Goal: Information Seeking & Learning: Learn about a topic

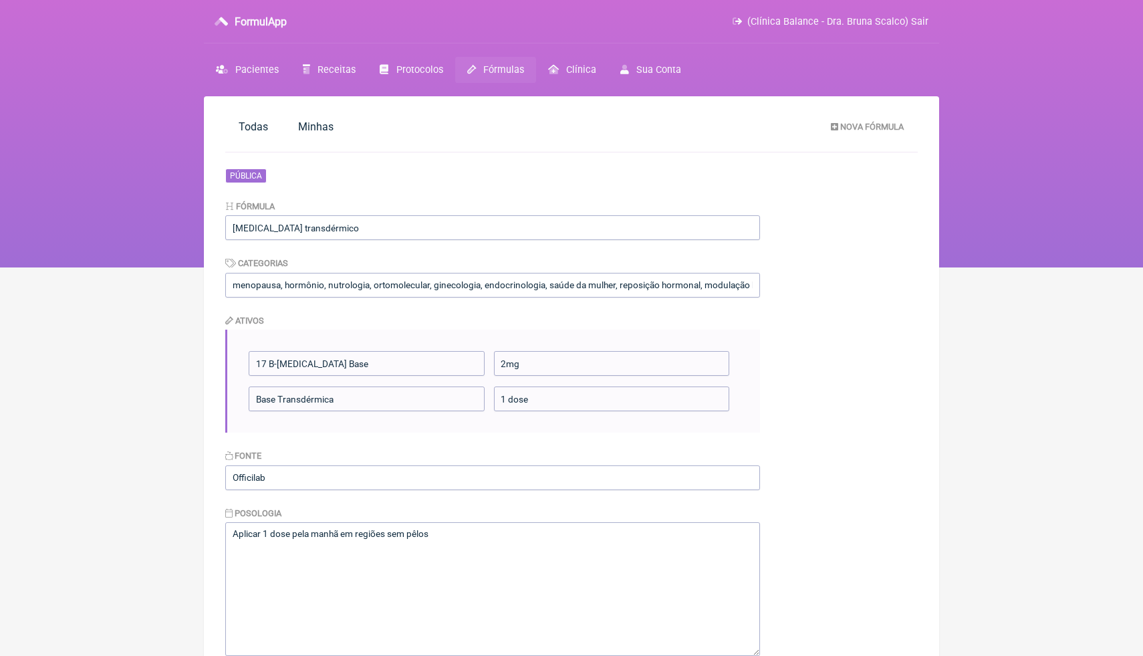
scroll to position [41, 0]
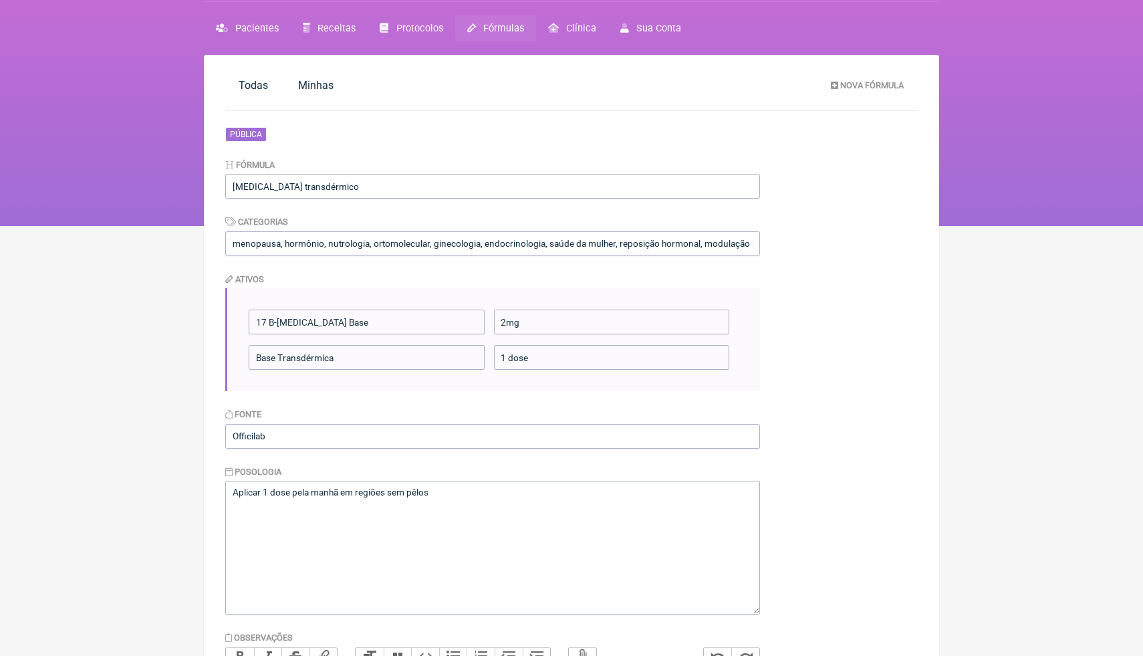
click at [888, 388] on main "Todas [GEOGRAPHIC_DATA] Nova Fórmula Pública Fórmula [MEDICAL_DATA] transdérmic…" at bounding box center [571, 462] width 735 height 815
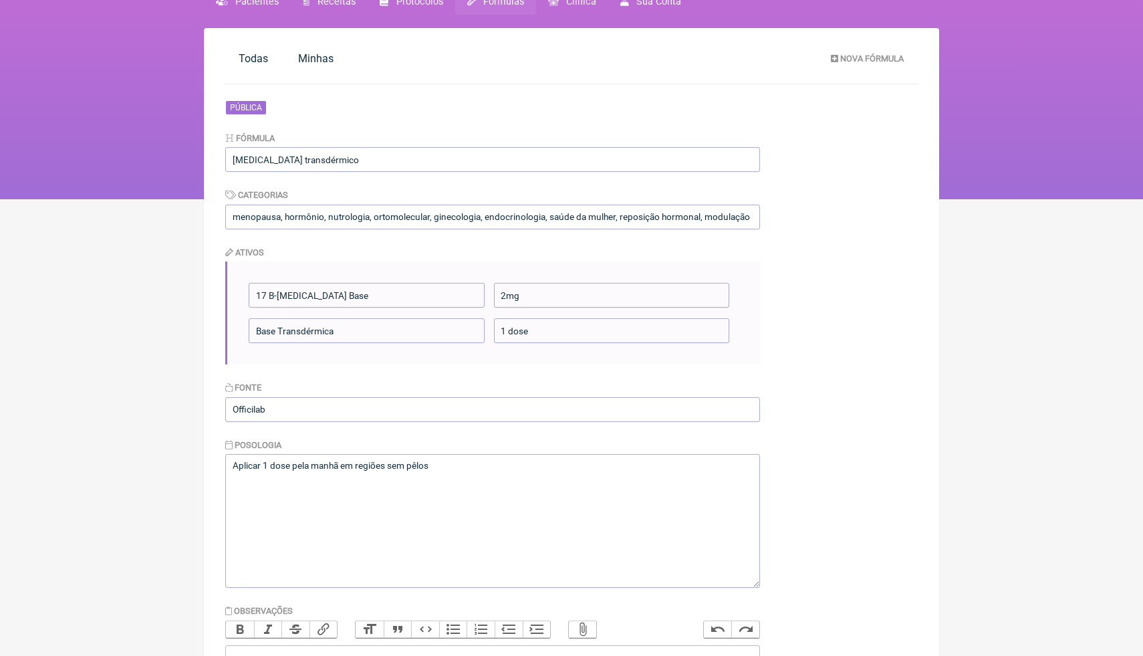
click at [179, 199] on html "FormulApp (Clínica Balance - Dra. Bruna Scalco) Sair [GEOGRAPHIC_DATA] Receitas…" at bounding box center [571, 65] width 1143 height 267
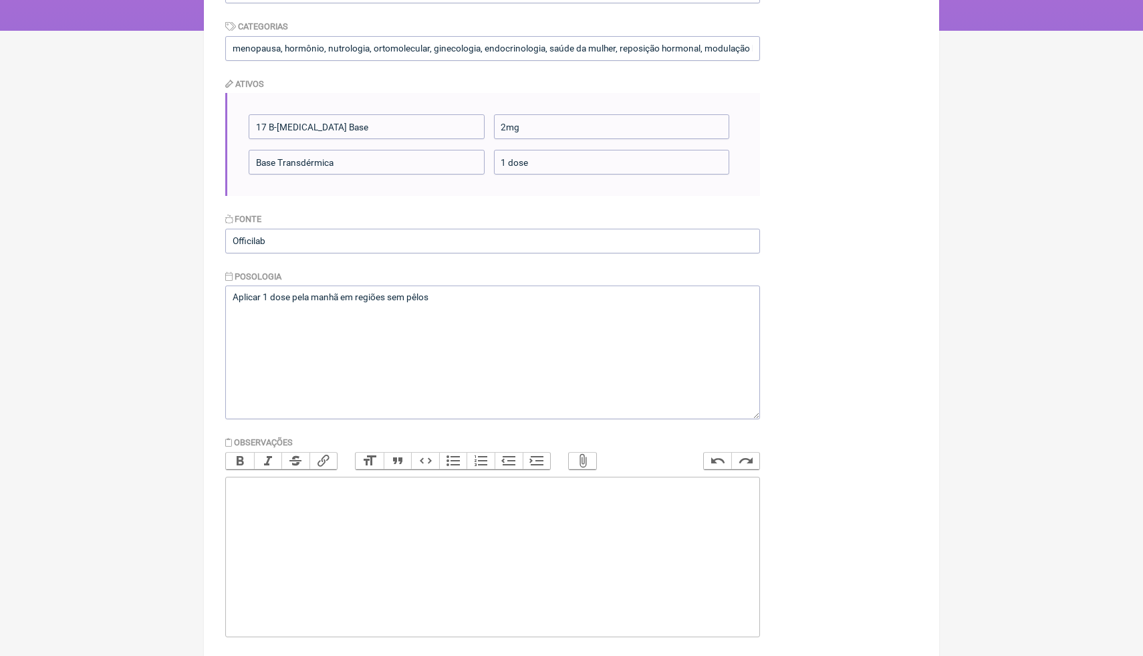
scroll to position [255, 0]
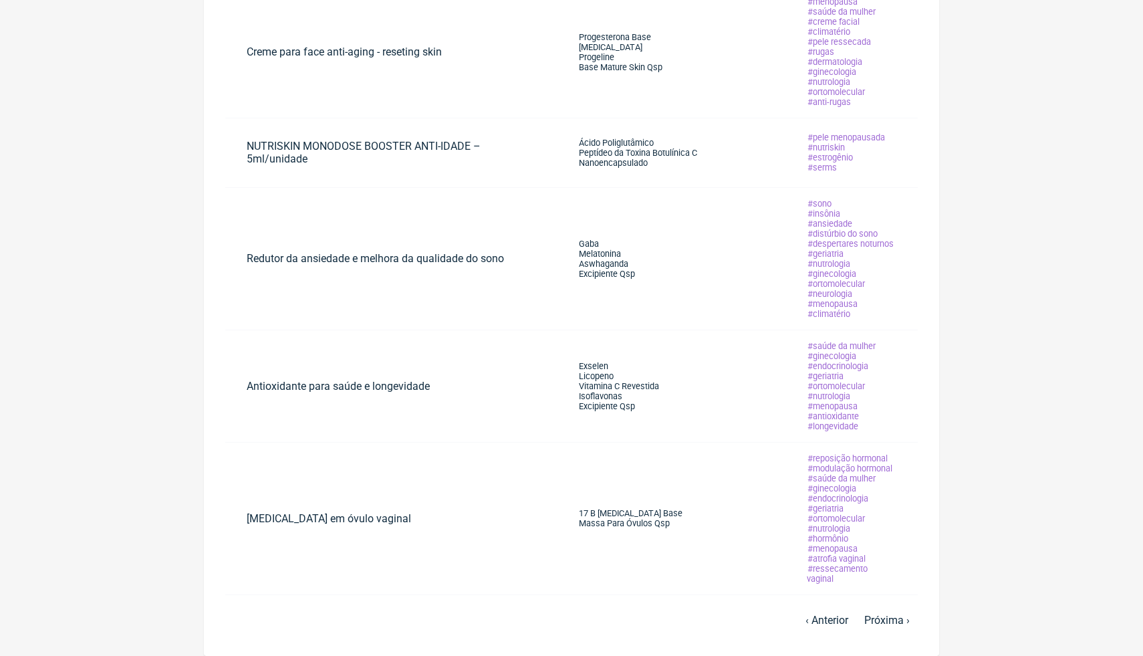
scroll to position [737, 0]
click at [892, 624] on link "Próxima ›" at bounding box center [886, 620] width 45 height 13
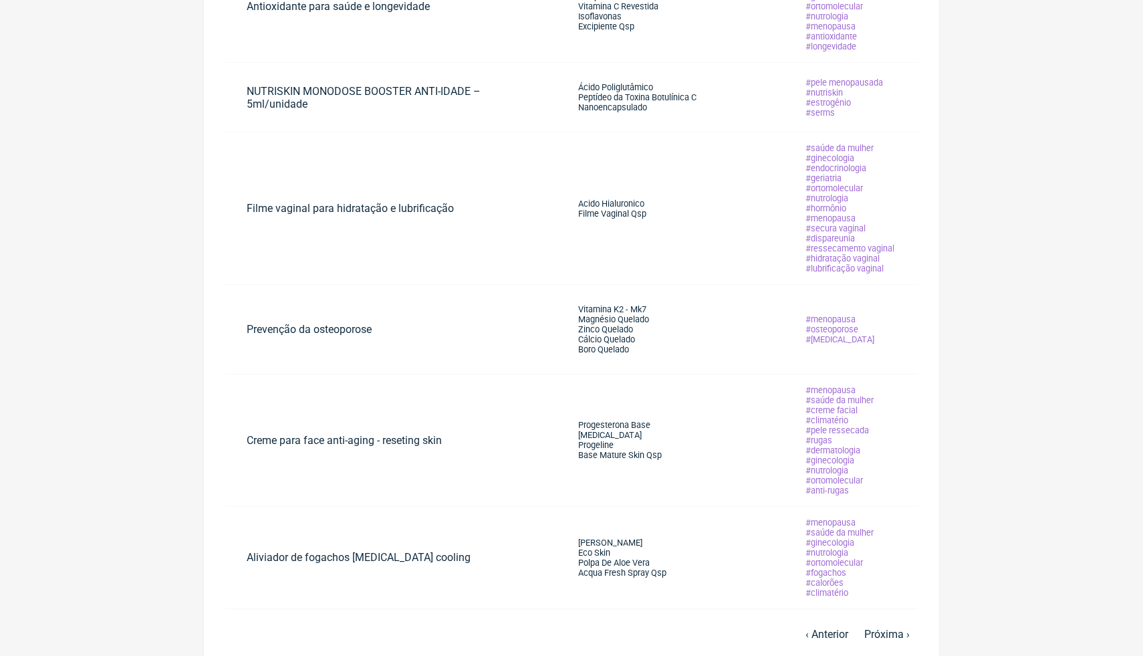
scroll to position [686, 0]
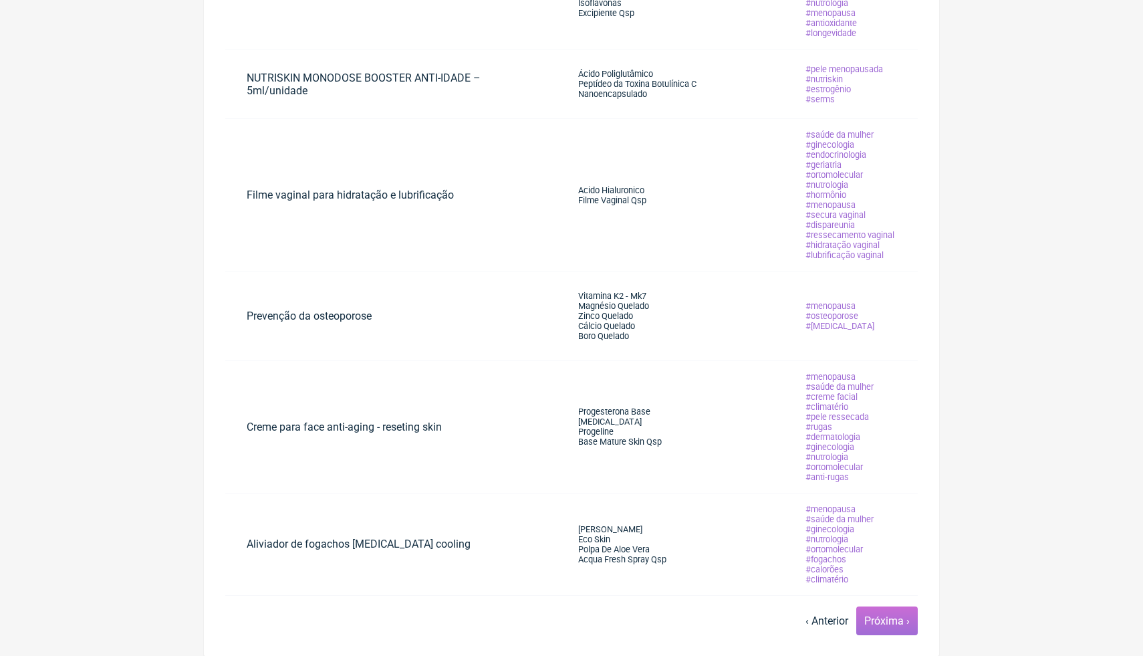
click at [892, 623] on link "Próxima ›" at bounding box center [886, 620] width 45 height 13
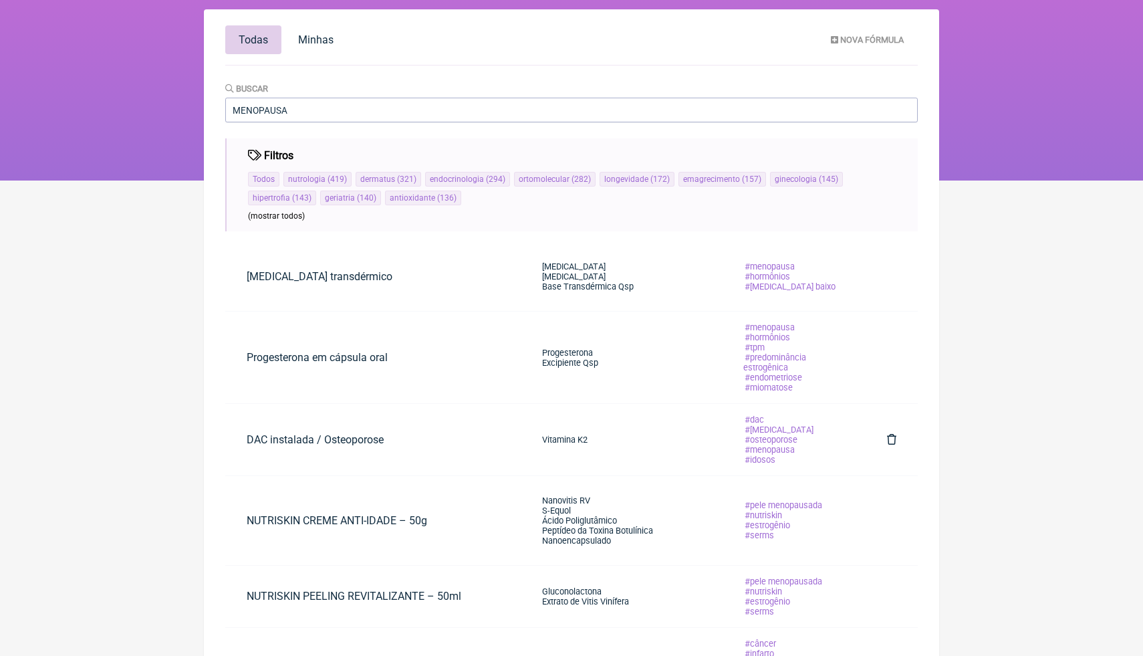
scroll to position [134, 0]
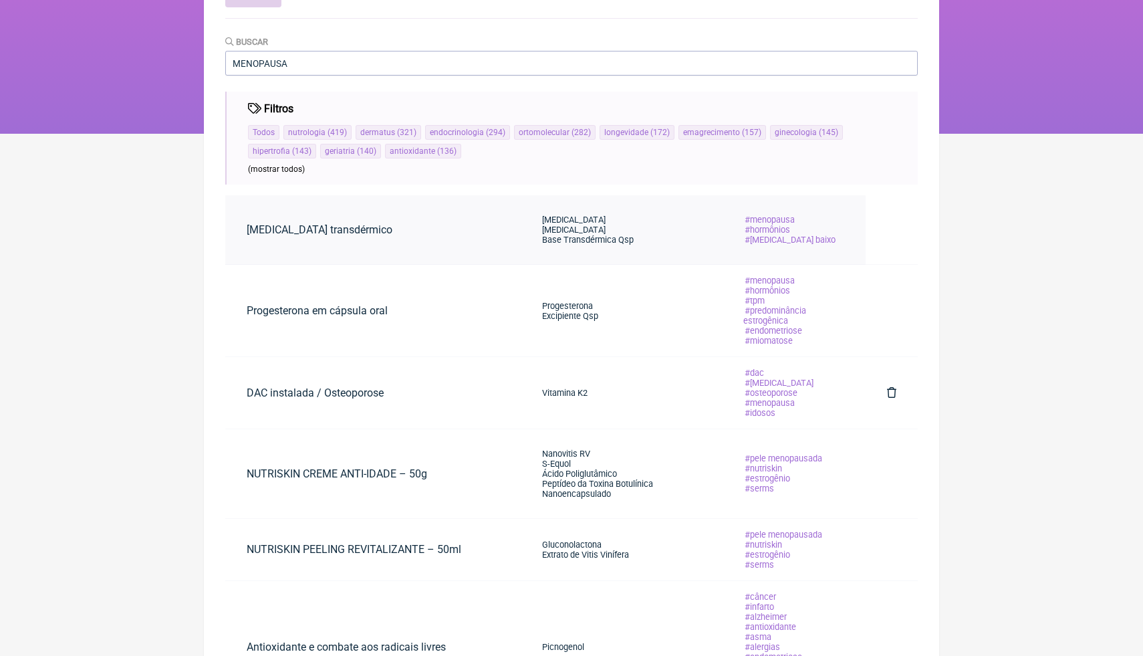
click at [602, 229] on li "[MEDICAL_DATA]" at bounding box center [588, 230] width 92 height 10
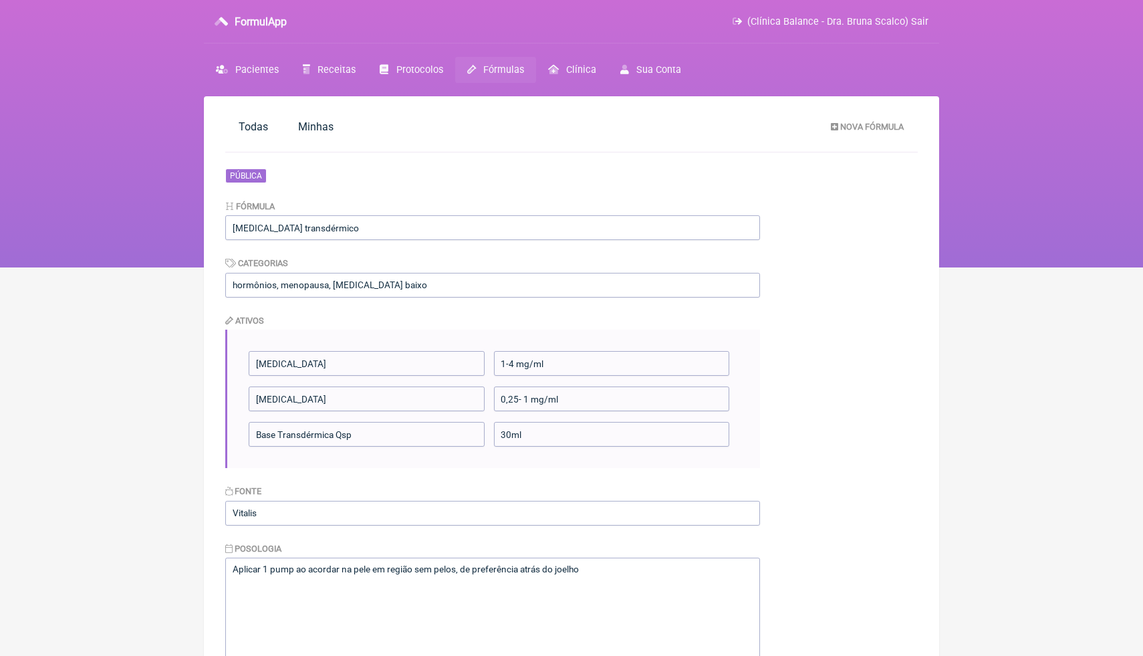
click at [901, 250] on main "Todas [GEOGRAPHIC_DATA] Nova Fórmula Pública Fórmula [MEDICAL_DATA] transdérmic…" at bounding box center [571, 521] width 735 height 850
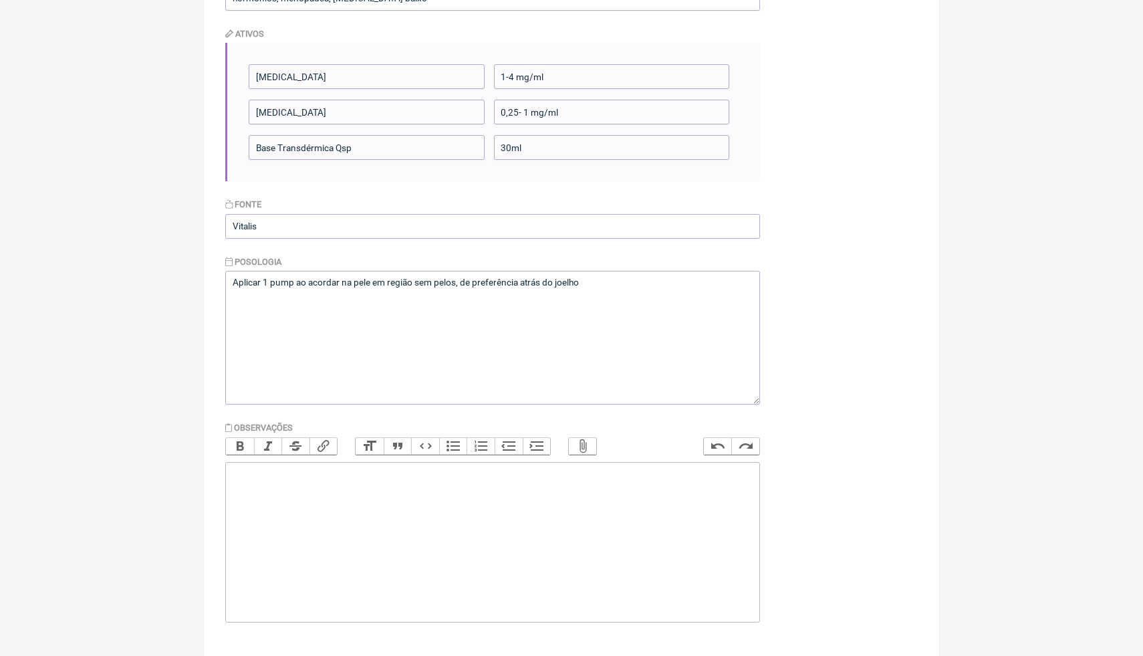
scroll to position [291, 0]
click at [801, 153] on main "Todas [GEOGRAPHIC_DATA] Nova Fórmula Pública Fórmula [MEDICAL_DATA] transdérmic…" at bounding box center [571, 231] width 735 height 850
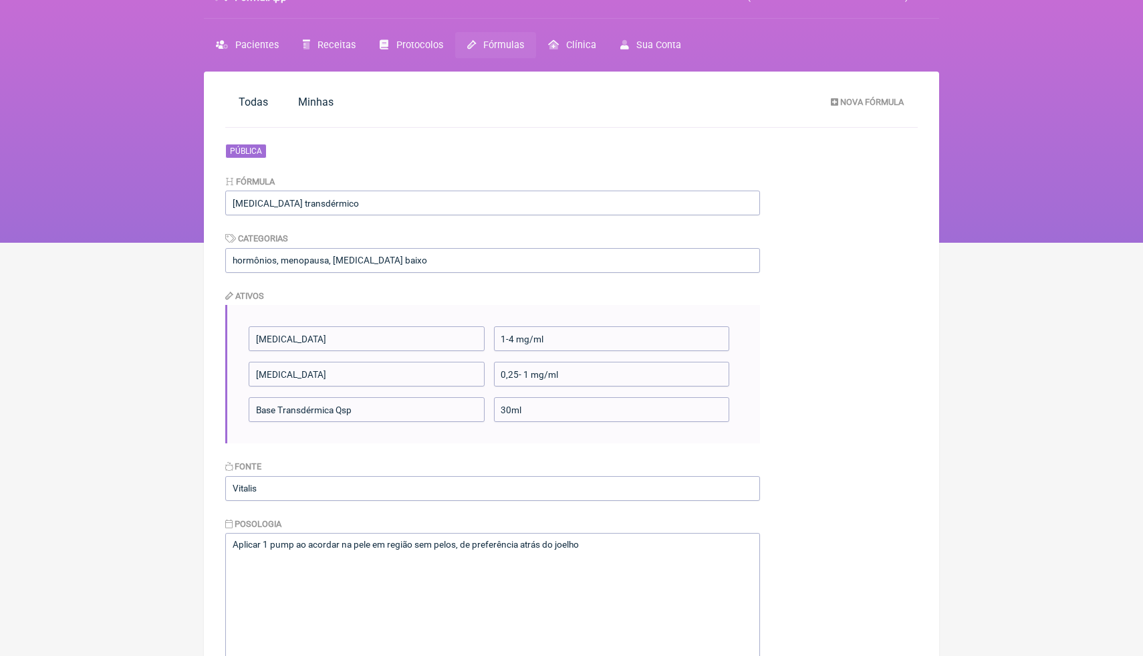
scroll to position [23, 0]
